Goal: Obtain resource: Download file/media

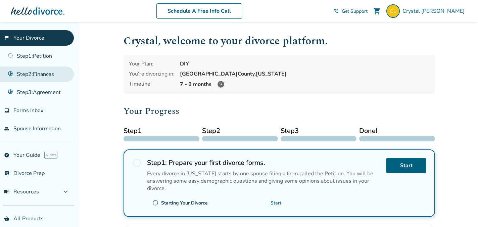
click at [67, 76] on link "Step 2 : Finances" at bounding box center [37, 73] width 74 height 15
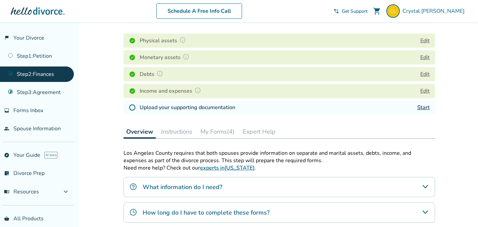
scroll to position [105, 0]
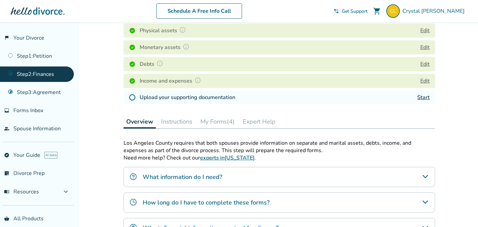
click at [220, 120] on button "My Forms (4)" at bounding box center [218, 121] width 40 height 13
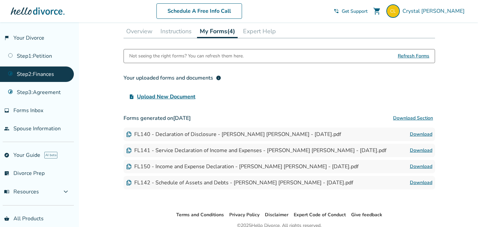
scroll to position [208, 0]
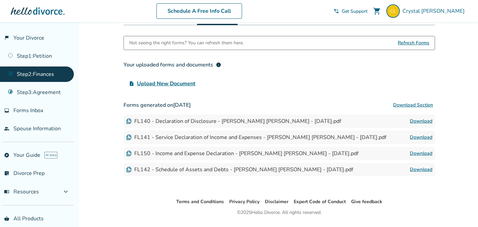
click at [414, 136] on link "Download" at bounding box center [420, 137] width 22 height 8
click at [401, 153] on div "FL150 - Income and Expense Declaration - [PERSON_NAME] [PERSON_NAME] - [DATE].p…" at bounding box center [278, 153] width 311 height 13
click at [412, 152] on link "Download" at bounding box center [420, 153] width 22 height 8
click at [430, 121] on link "Download" at bounding box center [420, 121] width 22 height 8
click at [404, 150] on div "FL150 - Income and Expense Declaration - [PERSON_NAME] [PERSON_NAME] - [DATE].p…" at bounding box center [278, 153] width 311 height 13
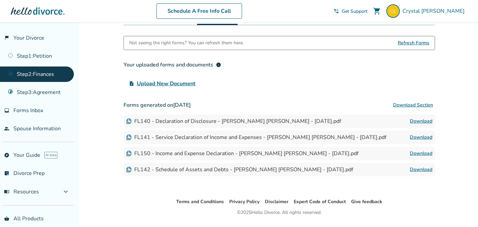
click at [413, 152] on link "Download" at bounding box center [420, 153] width 22 height 8
click at [415, 135] on link "Download" at bounding box center [420, 137] width 22 height 8
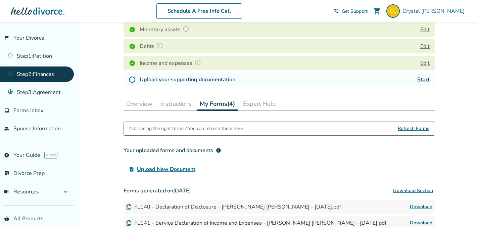
scroll to position [122, 0]
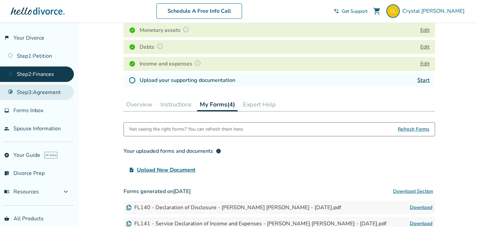
click at [51, 86] on link "Step 3 : Agreement" at bounding box center [37, 92] width 74 height 15
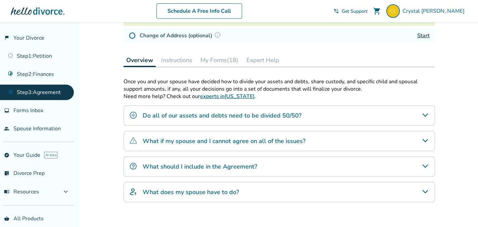
scroll to position [88, 0]
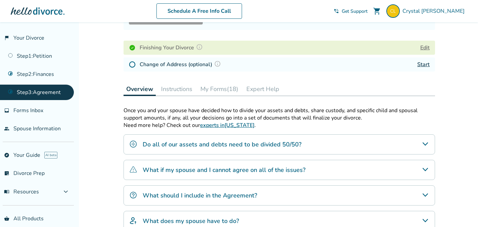
click at [213, 87] on button "My Forms (18)" at bounding box center [219, 88] width 43 height 13
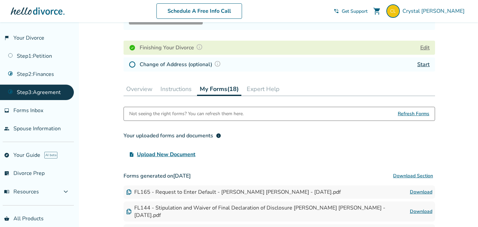
scroll to position [135, 0]
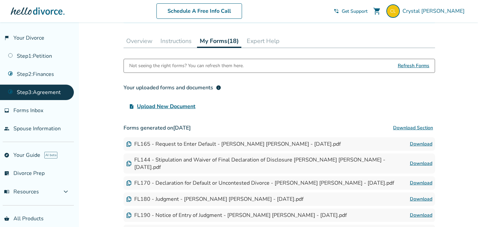
click at [415, 143] on link "Download" at bounding box center [420, 144] width 22 height 8
click at [420, 160] on link "Download" at bounding box center [420, 163] width 22 height 8
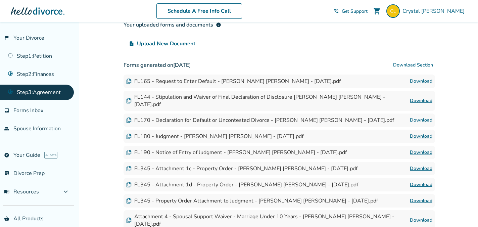
scroll to position [206, 0]
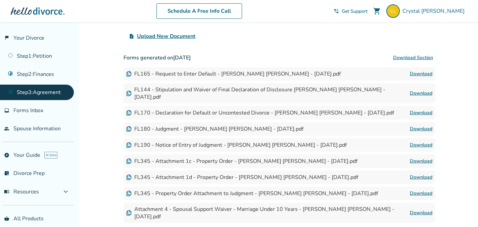
click at [412, 109] on link "Download" at bounding box center [420, 113] width 22 height 8
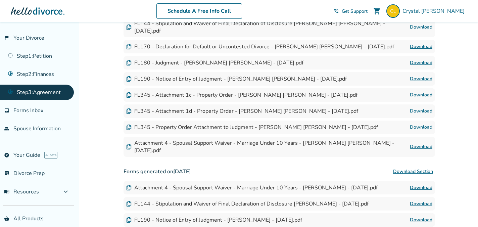
scroll to position [272, 0]
click at [416, 58] on link "Download" at bounding box center [420, 62] width 22 height 8
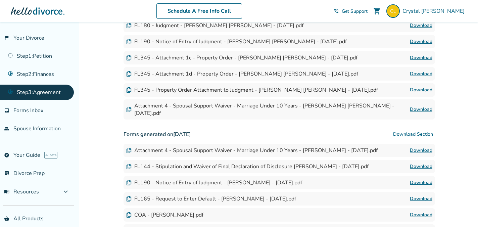
scroll to position [310, 0]
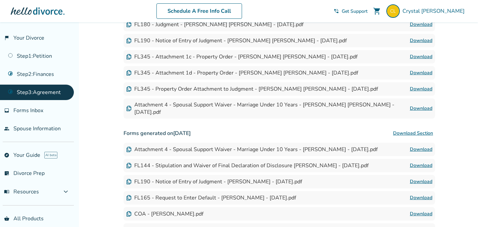
click at [423, 37] on link "Download" at bounding box center [420, 41] width 22 height 8
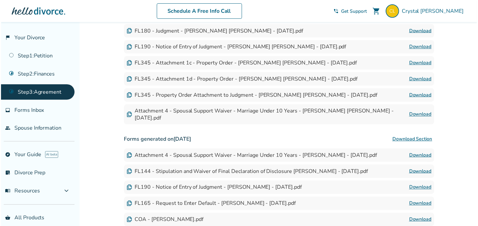
scroll to position [303, 0]
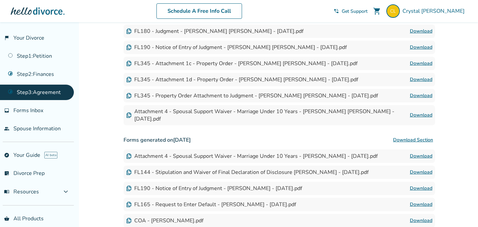
click at [415, 59] on link "Download" at bounding box center [420, 63] width 22 height 8
click at [394, 73] on div "FL345 - Attachment 1d - Property Order - [PERSON_NAME] [PERSON_NAME] - [DATE].p…" at bounding box center [278, 79] width 311 height 13
click at [409, 75] on link "Download" at bounding box center [420, 79] width 22 height 8
click at [430, 92] on link "Download" at bounding box center [420, 96] width 22 height 8
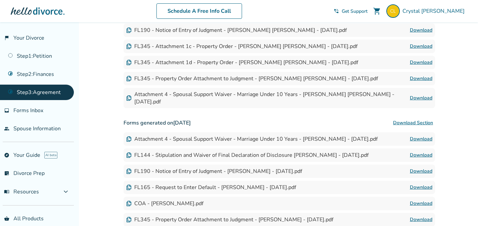
scroll to position [321, 0]
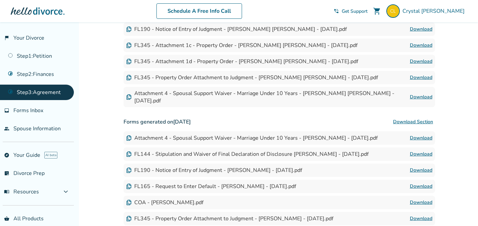
click at [423, 93] on link "Download" at bounding box center [420, 97] width 22 height 8
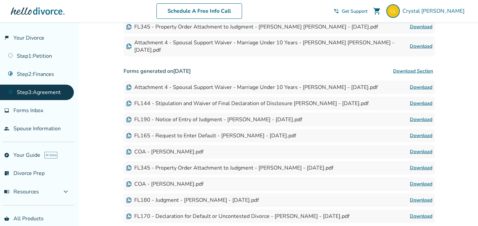
scroll to position [374, 0]
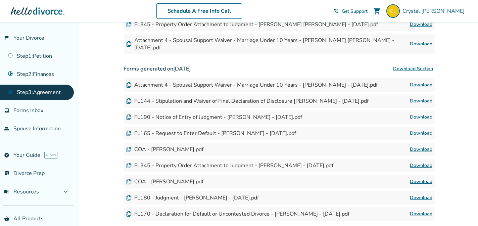
click at [414, 145] on link "Download" at bounding box center [420, 149] width 22 height 8
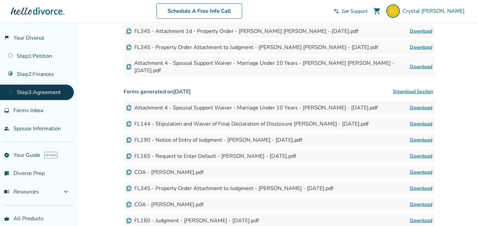
scroll to position [386, 0]
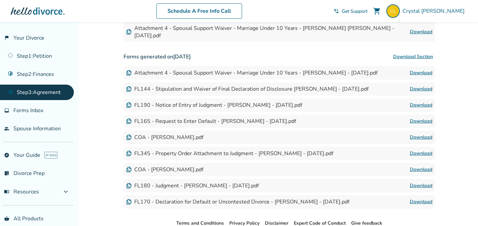
click at [416, 133] on link "Download" at bounding box center [420, 137] width 22 height 8
click at [416, 165] on link "Download" at bounding box center [420, 169] width 22 height 8
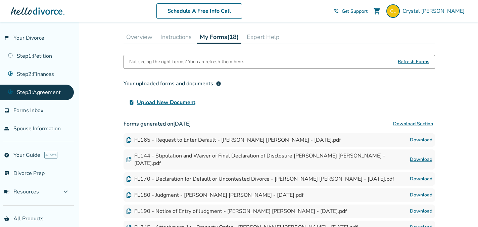
scroll to position [200, 0]
